Goal: Navigation & Orientation: Go to known website

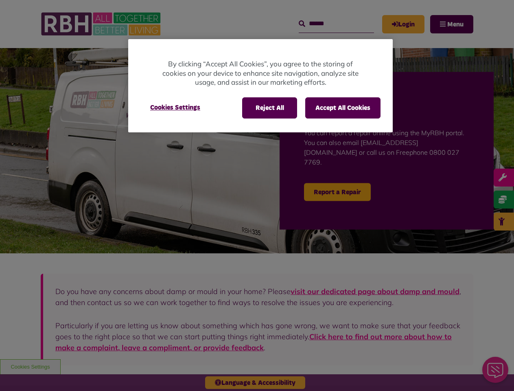
click at [257, 195] on div at bounding box center [257, 195] width 514 height 391
click at [269, 108] on button "Reject All" at bounding box center [269, 107] width 55 height 21
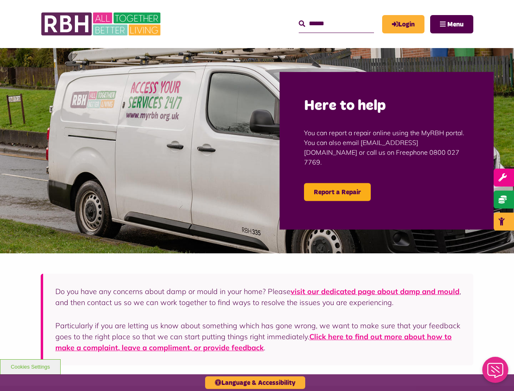
click at [343, 108] on button "Accept All Cookies" at bounding box center [342, 107] width 75 height 21
click at [175, 107] on img at bounding box center [257, 150] width 514 height 205
